Goal: Information Seeking & Learning: Learn about a topic

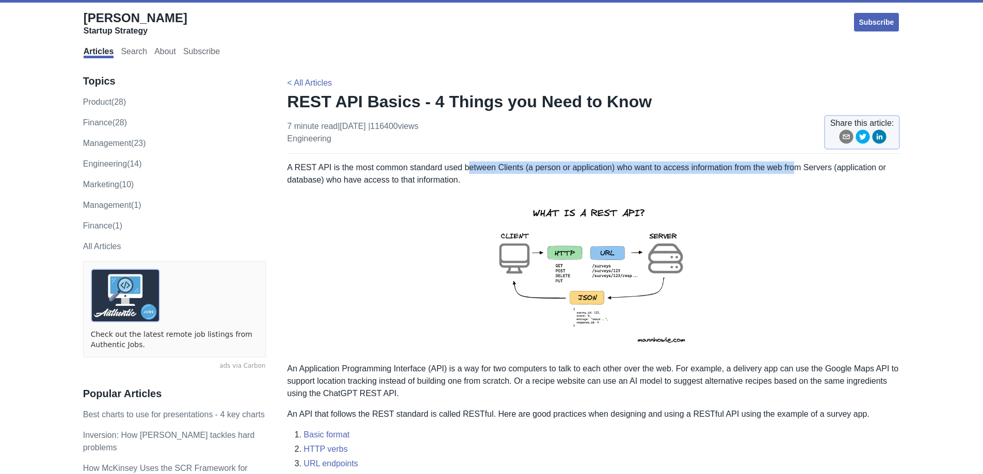
drag, startPoint x: 466, startPoint y: 167, endPoint x: 791, endPoint y: 168, distance: 324.6
click at [794, 170] on p "A REST API is the most common standard used between Clients (a person or applic…" at bounding box center [593, 174] width 613 height 25
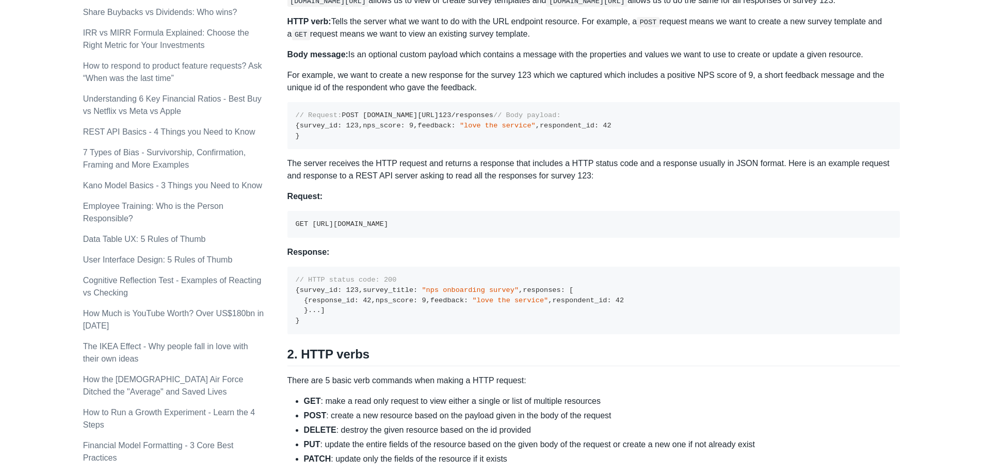
scroll to position [516, 0]
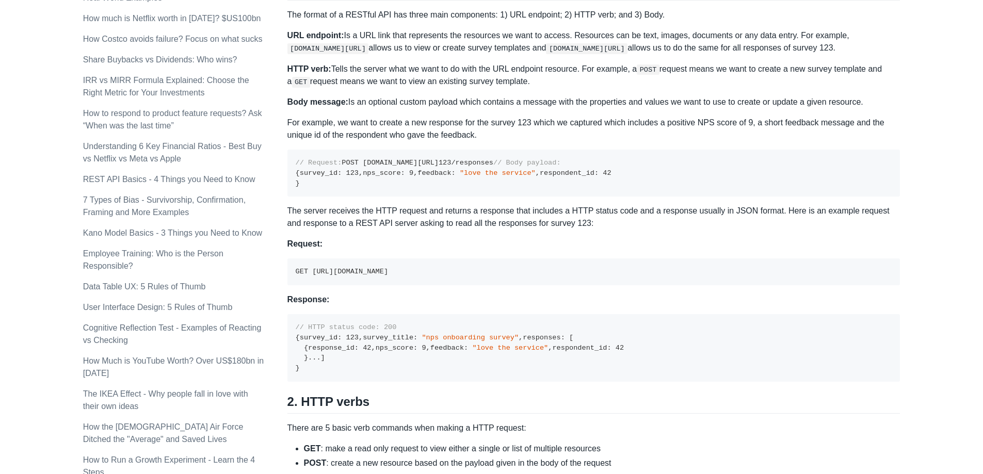
click at [666, 197] on pre "// Request: POST [DOMAIN_NAME][URL] 123 /responses // Body payload: { survey_id…" at bounding box center [593, 173] width 613 height 47
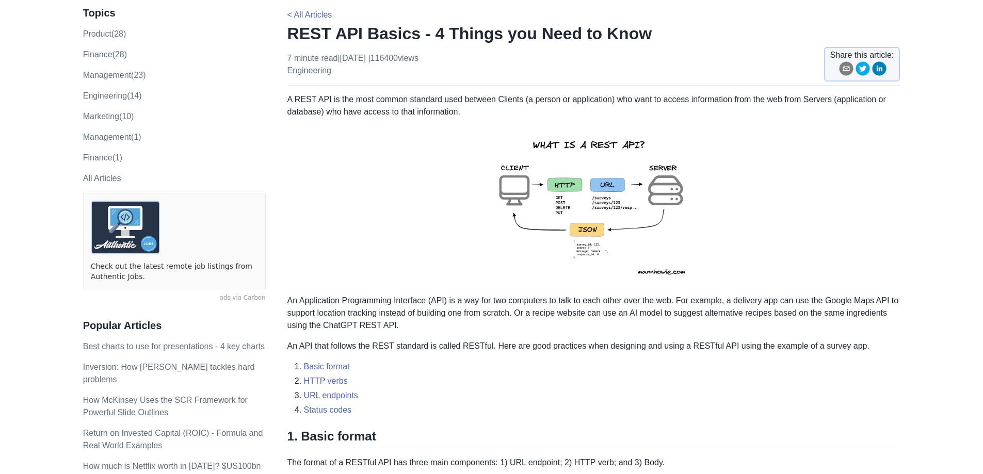
scroll to position [52, 0]
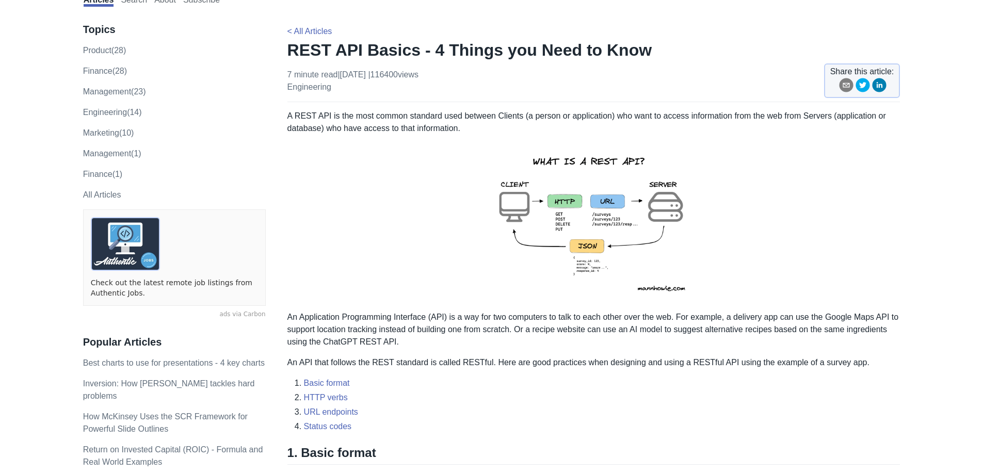
click at [513, 207] on img at bounding box center [593, 223] width 226 height 160
click at [666, 204] on img at bounding box center [593, 223] width 226 height 160
click at [514, 208] on img at bounding box center [593, 223] width 226 height 160
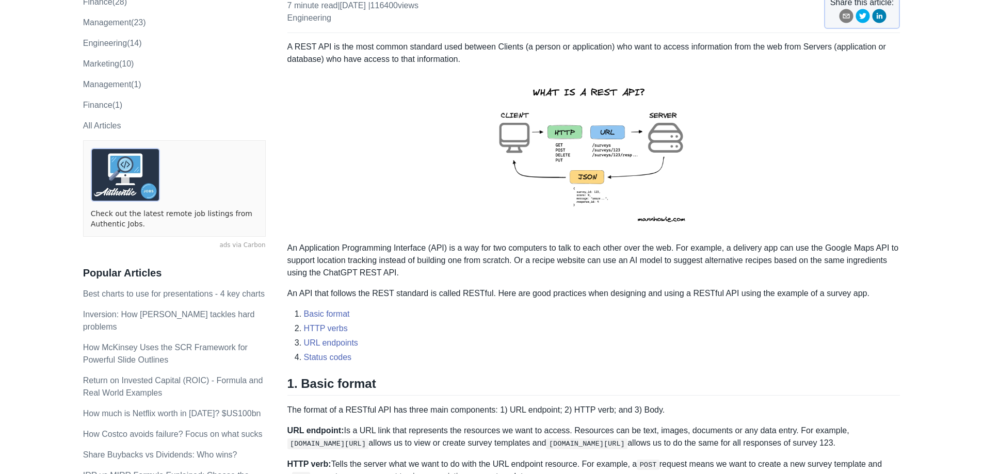
scroll to position [103, 0]
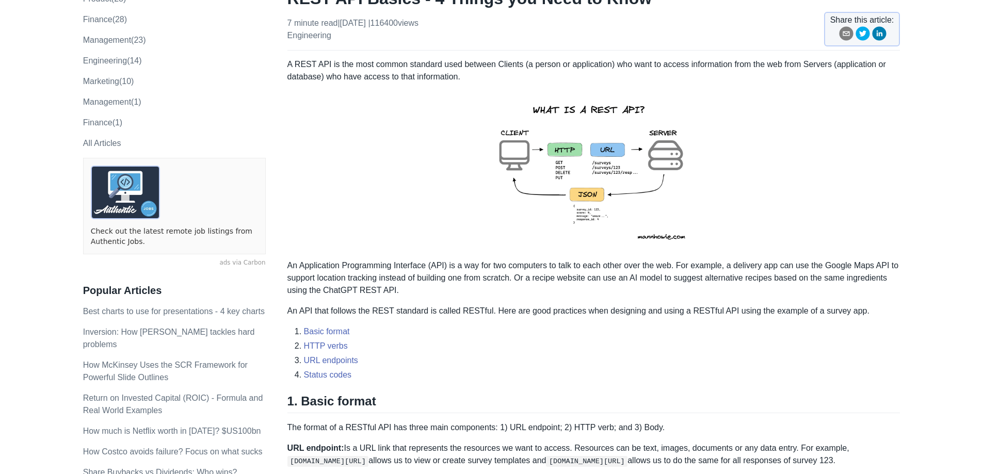
click at [431, 100] on p at bounding box center [593, 171] width 613 height 160
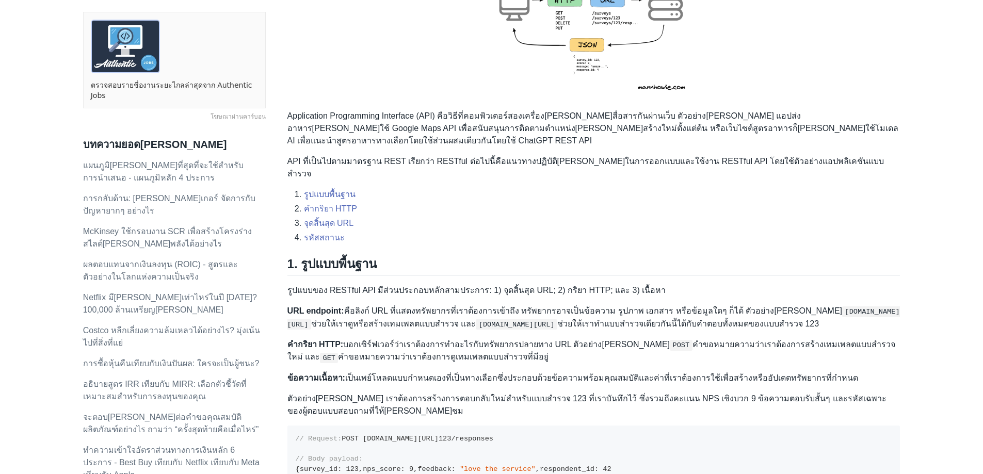
scroll to position [258, 0]
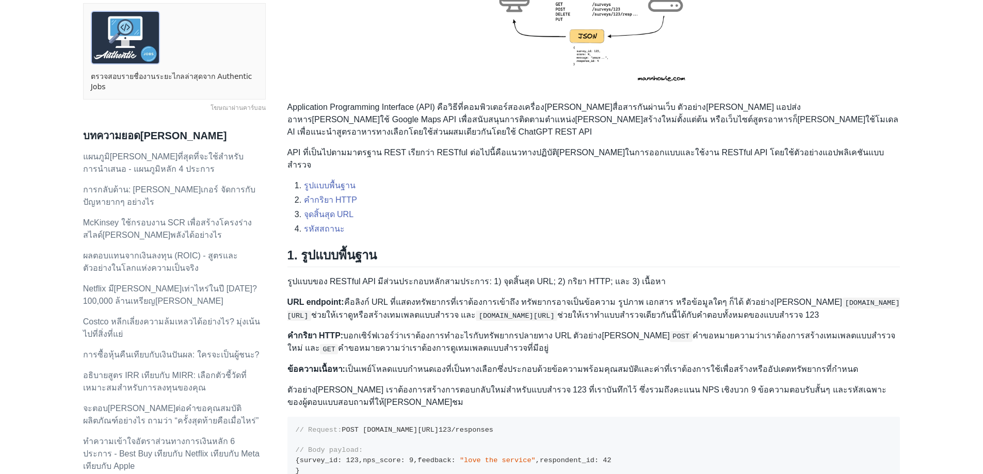
drag, startPoint x: 429, startPoint y: 291, endPoint x: 569, endPoint y: 348, distance: 151.1
click at [569, 386] on font "ตัวอย่าง[PERSON_NAME] เราต้องการสร้างการตอบกลับใหม่สำหรับแบบสำรวจ 123 ที่เราบัน…" at bounding box center [586, 396] width 599 height 21
drag, startPoint x: 566, startPoint y: 346, endPoint x: 374, endPoint y: 306, distance: 196.7
click at [374, 344] on font "คำขอหมายความว่าเราต้องการดูเทมเพลตแบบสำรวจที่มีอยู่" at bounding box center [443, 348] width 211 height 9
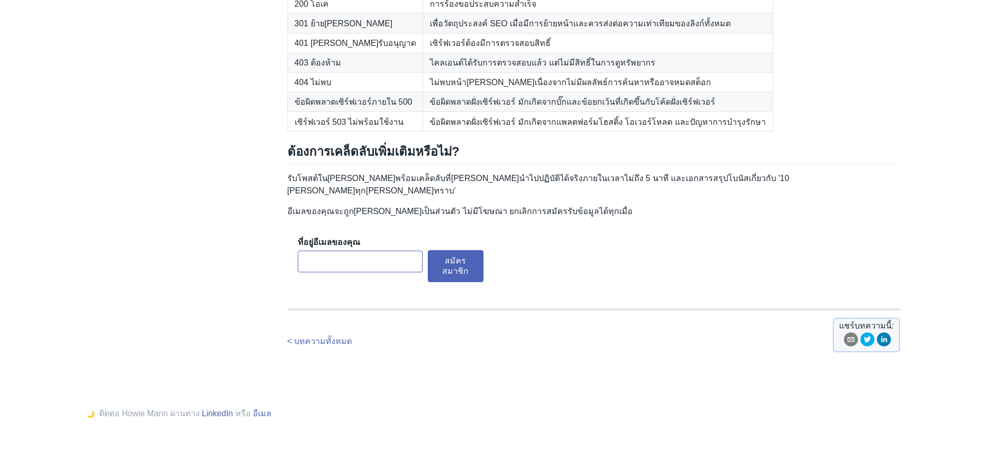
scroll to position [1651, 0]
click at [776, 132] on table "รหัสสถานะ ความหมาย 200 โอเค การร้องขอประสบความสำเร็จ 301 ย้าย[PERSON_NAME] เพื่…" at bounding box center [593, 53] width 613 height 158
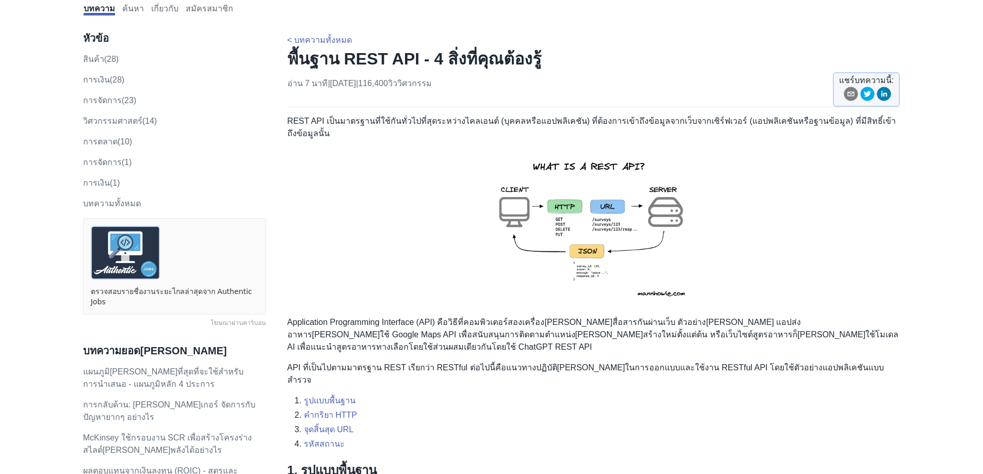
scroll to position [0, 0]
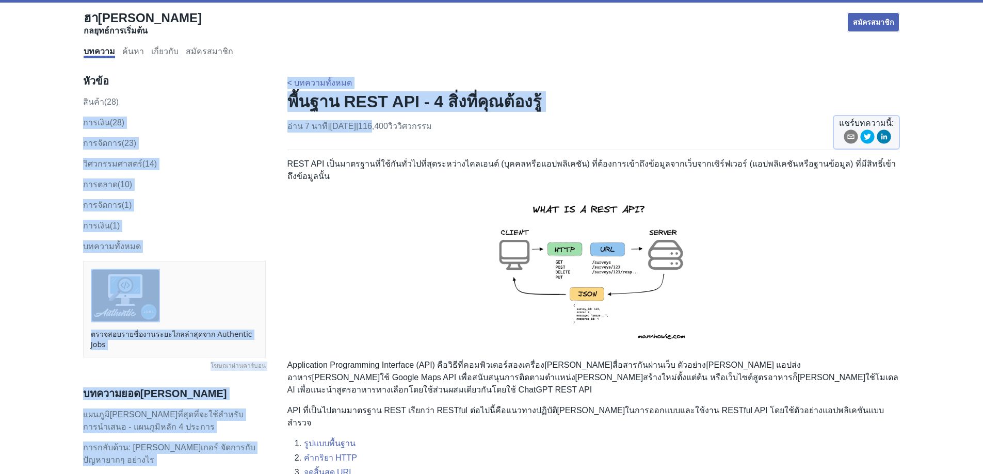
drag, startPoint x: 285, startPoint y: 106, endPoint x: 393, endPoint y: 126, distance: 109.7
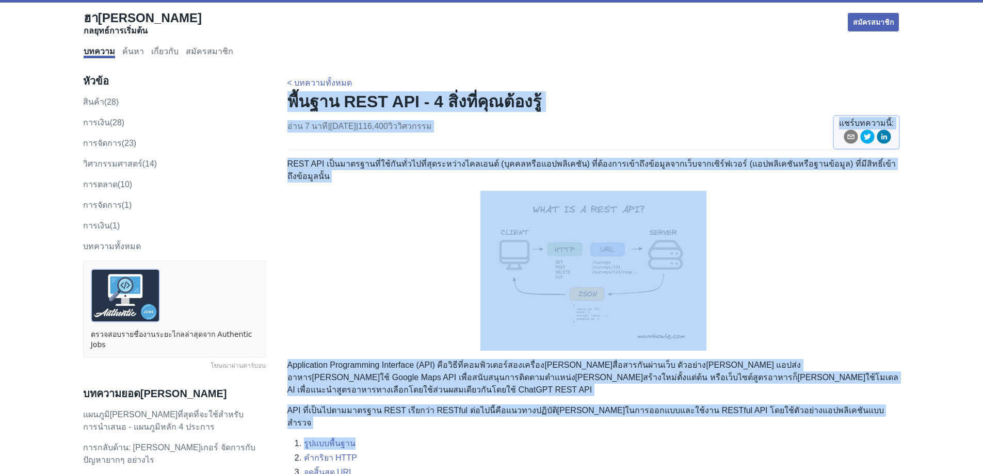
drag, startPoint x: 288, startPoint y: 108, endPoint x: 685, endPoint y: 405, distance: 496.3
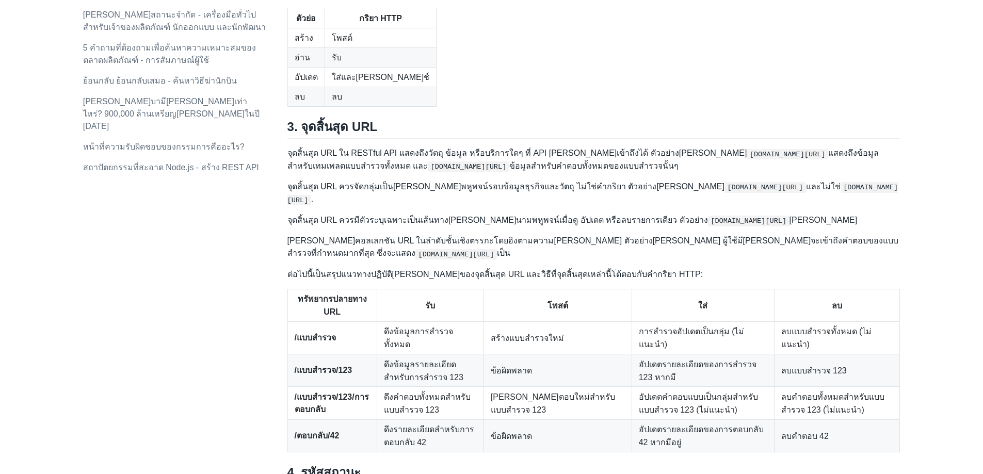
scroll to position [1087, 0]
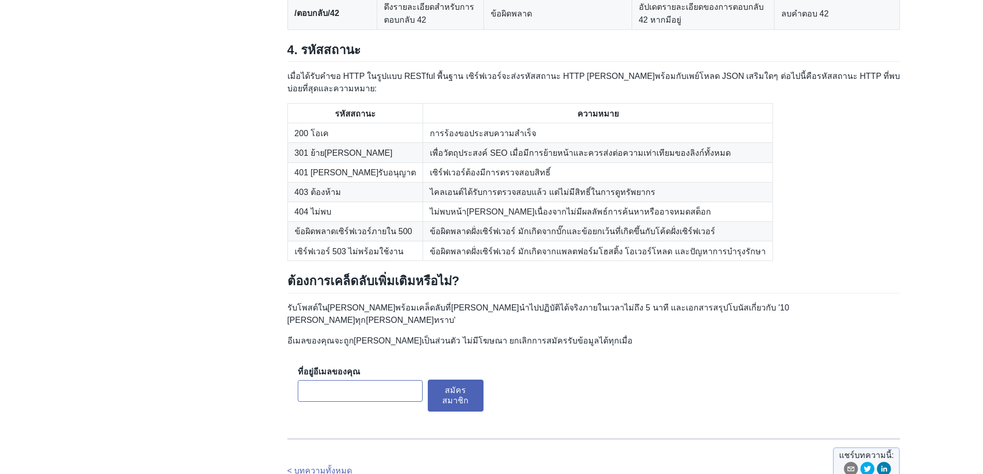
scroll to position [1551, 0]
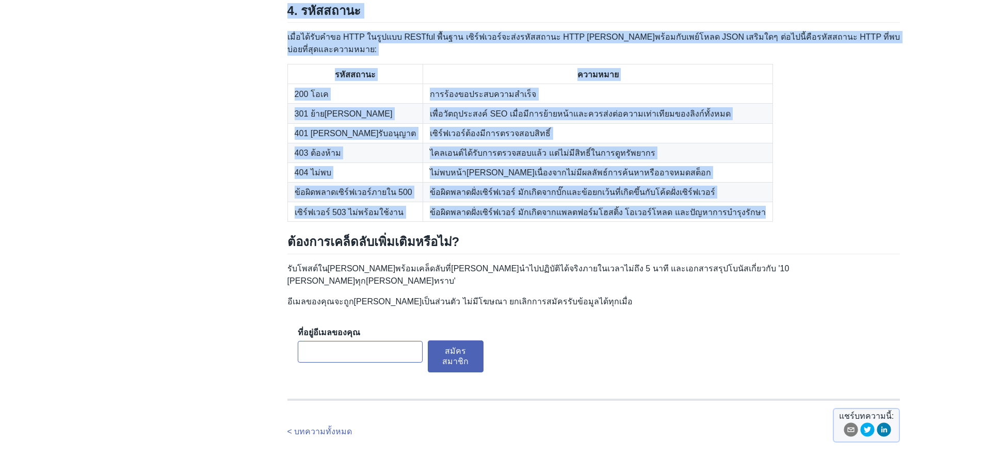
click at [779, 222] on table "รหัสสถานะ ความหมาย 200 โอเค การร้องขอประสบความสำเร็จ 301 ย้าย[PERSON_NAME] เพื่…" at bounding box center [593, 143] width 613 height 158
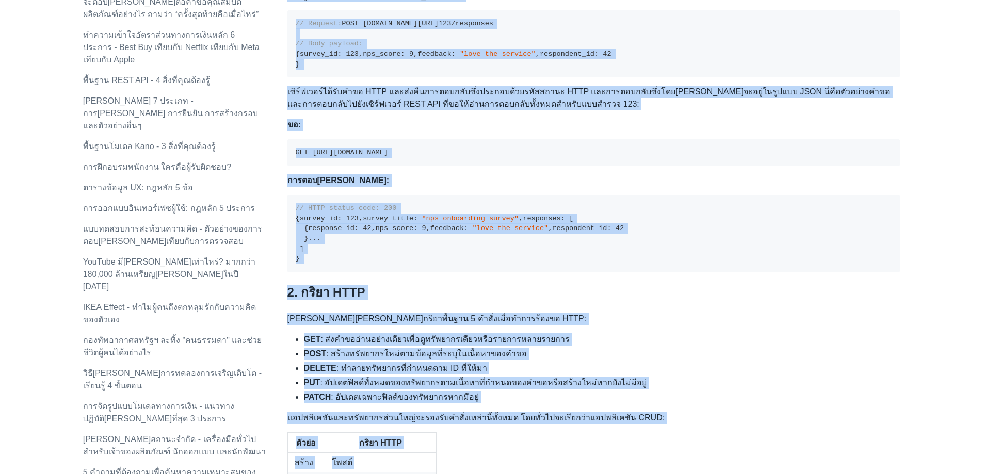
scroll to position [628, 0]
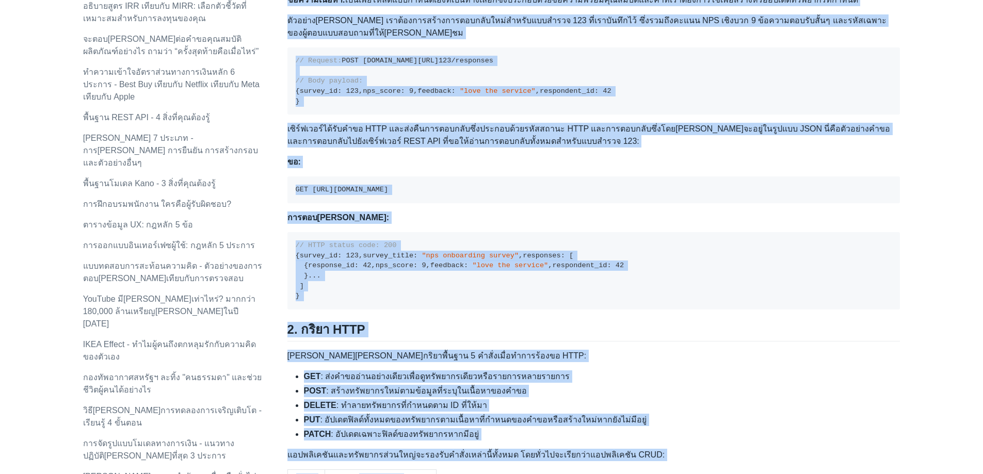
copy div "lื้ipsu DOLO SIT - 8 aิ่coี่aุel้sedู้ d่ei 2 temี | 22 iี.u. 8873 | 021,168 lิ…"
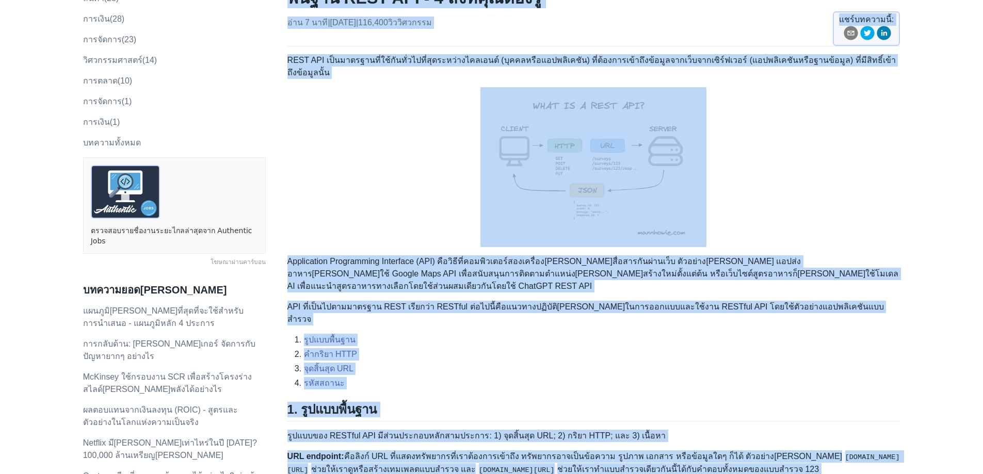
scroll to position [0, 0]
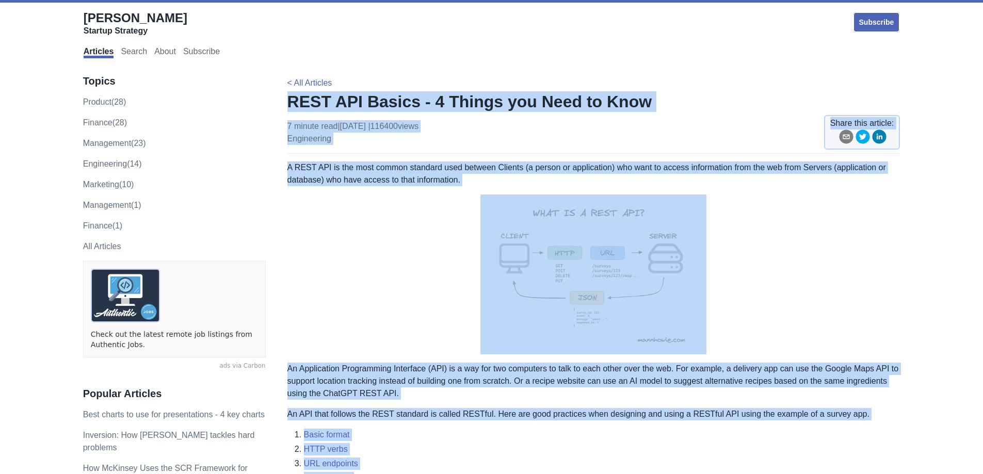
click at [481, 133] on div "7 minute read | [DATE] | 116400 views engineering Share this article:" at bounding box center [593, 137] width 613 height 34
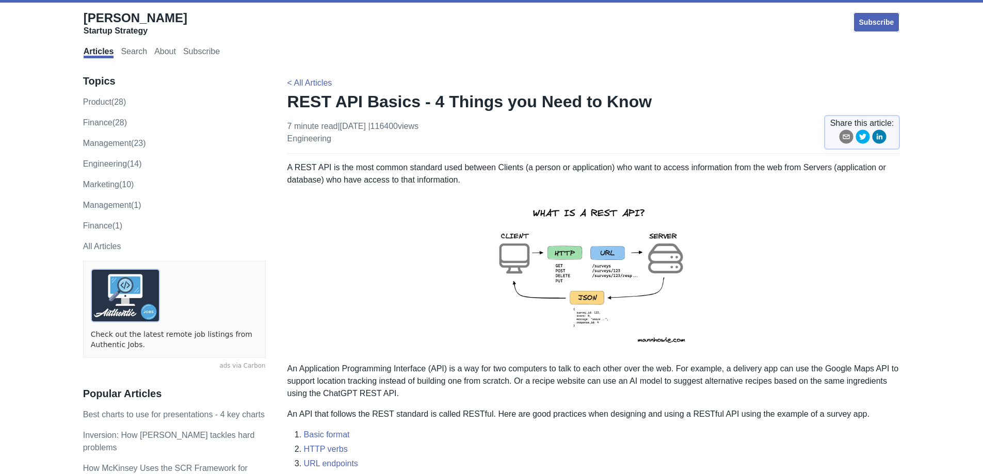
click at [290, 102] on h1 "REST API Basics - 4 Things you Need to Know" at bounding box center [593, 101] width 613 height 21
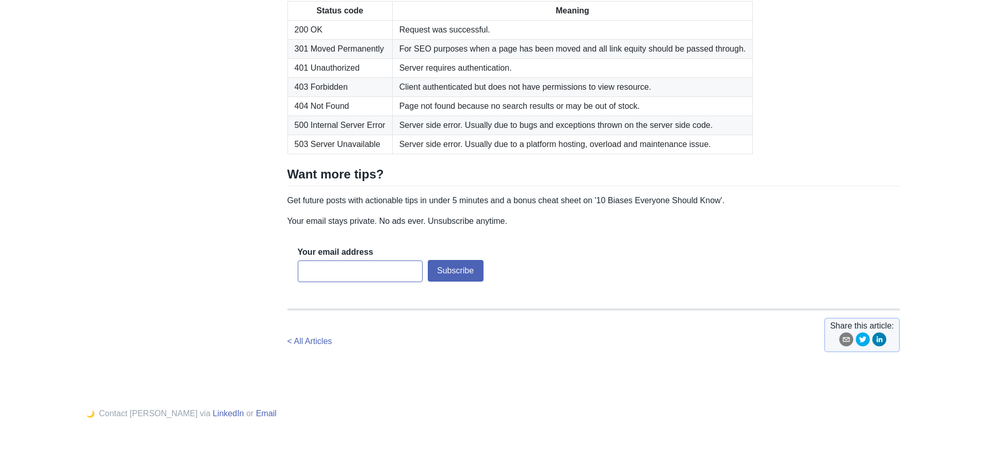
scroll to position [1613, 0]
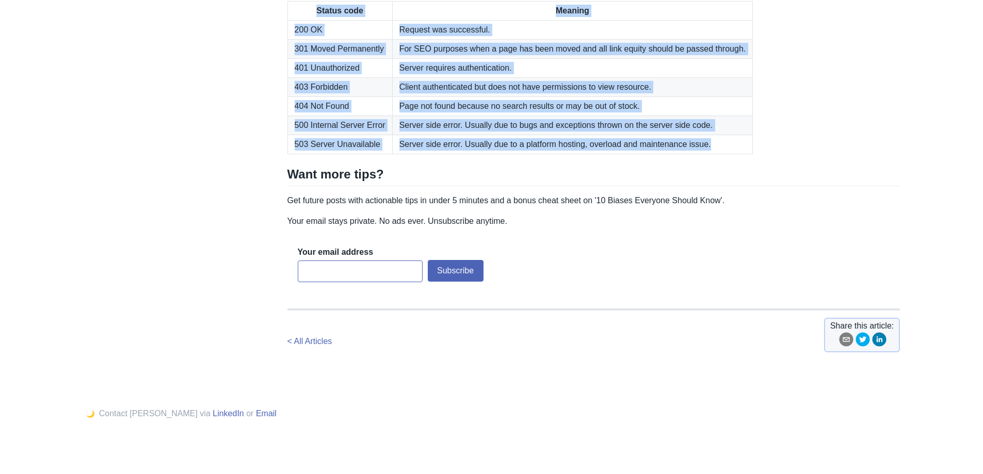
click at [759, 154] on table "Status code Meaning 200 OK Request was successful. 301 Moved Permanently For SE…" at bounding box center [593, 77] width 613 height 153
copy div "REST API Basics - 4 Things you Need to Know 7 minute read | [DATE] | 116400 vie…"
